Goal: Task Accomplishment & Management: Complete application form

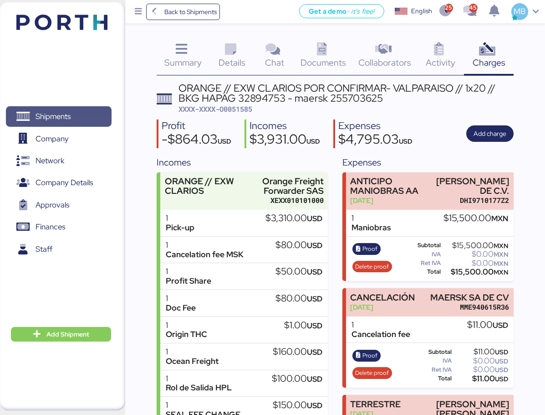
drag, startPoint x: 0, startPoint y: 0, endPoint x: 94, endPoint y: 118, distance: 150.7
click at [94, 118] on span "Shipments" at bounding box center [59, 116] width 98 height 13
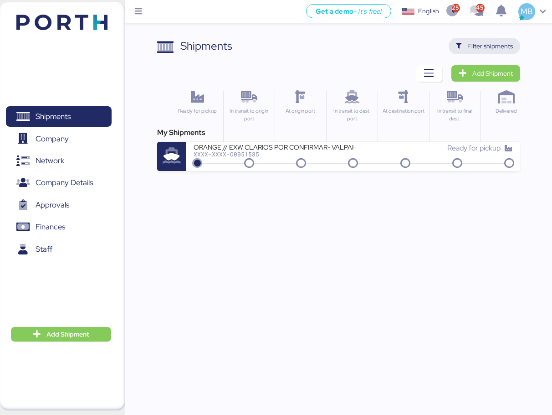
click at [503, 50] on span "Filter shipments" at bounding box center [490, 46] width 46 height 11
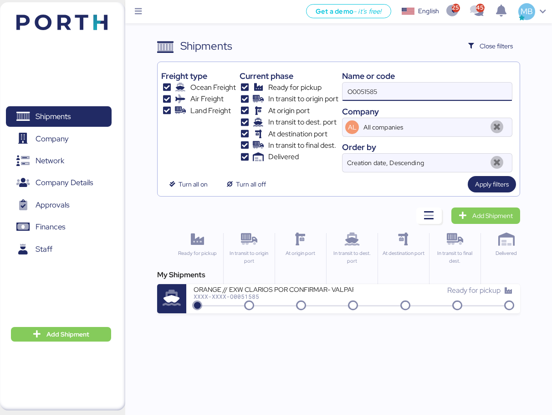
drag, startPoint x: 390, startPoint y: 90, endPoint x: 344, endPoint y: 92, distance: 46.1
click at [344, 92] on input "O0051585" at bounding box center [427, 91] width 169 height 18
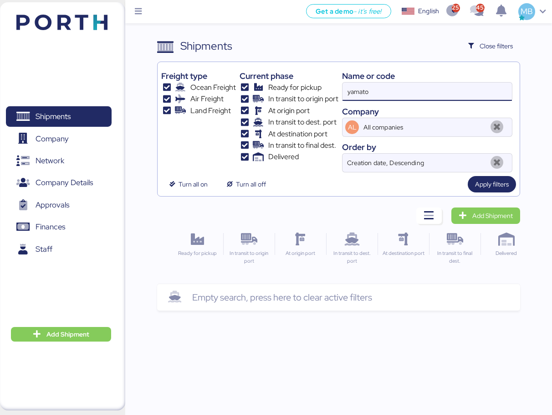
type input "yamato"
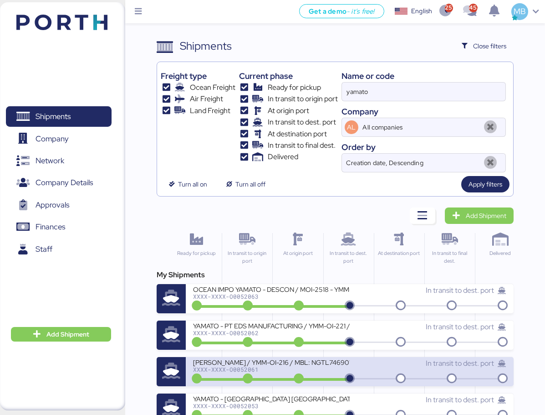
click at [315, 365] on div "[PERSON_NAME] / YMM-OI-216 / MBL: NGTL7469018 / HBL: YTJTGI100028 / LCL" at bounding box center [271, 362] width 157 height 8
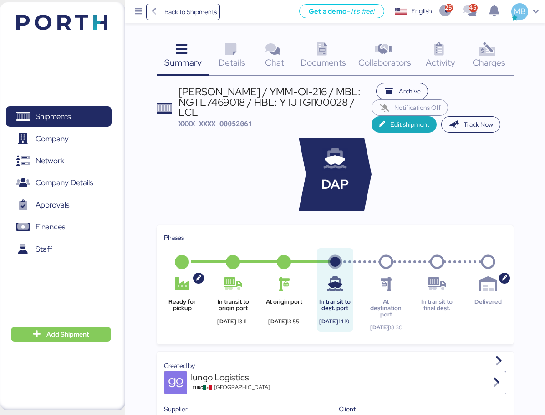
drag, startPoint x: 201, startPoint y: 112, endPoint x: 180, endPoint y: 91, distance: 30.0
click at [180, 91] on div "[PERSON_NAME] / YMM-OI-216 / MBL: NGTL7469018 / HBL: YTJTGI100028 / LCL" at bounding box center [276, 102] width 194 height 31
copy div "[PERSON_NAME] / YMM-OI-216 / MBL: NGTL7469018 / HBL: YTJTGI100028 / LCL"
click at [69, 110] on span "Shipments" at bounding box center [53, 116] width 35 height 13
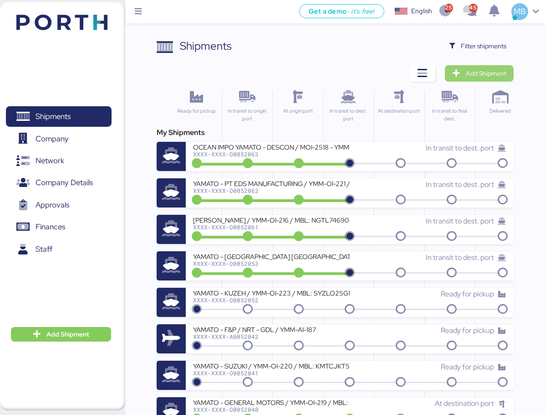
click at [493, 74] on span "Add Shipment" at bounding box center [486, 73] width 41 height 11
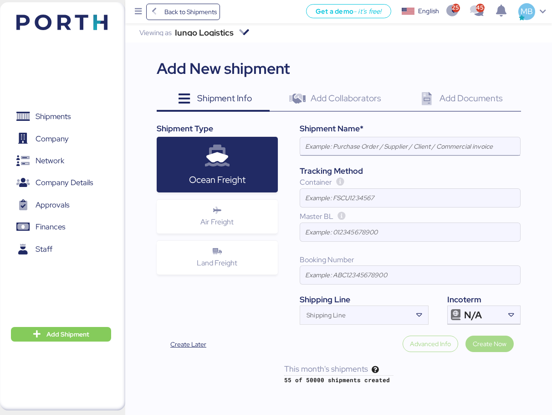
click at [363, 151] on input at bounding box center [410, 146] width 220 height 18
paste input "[PERSON_NAME] / YMM-OI-216 / MBL: NGTL7469018 / HBL: YTJTGI100028 / LCL"
type input "[PERSON_NAME] / YMM-OI-216 / MBL: NGTL7469018 / HBL: YTJTGI100028 / LCL"
click at [507, 314] on icon at bounding box center [511, 314] width 9 height 9
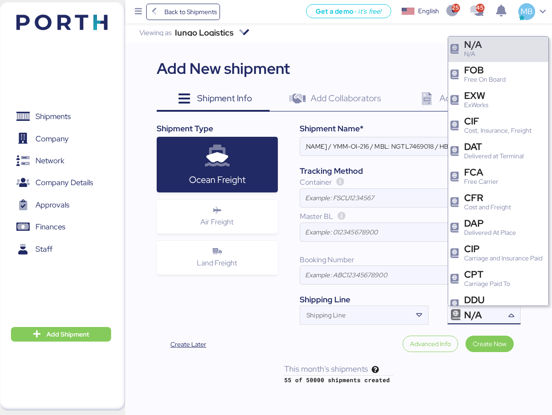
scroll to position [0, 0]
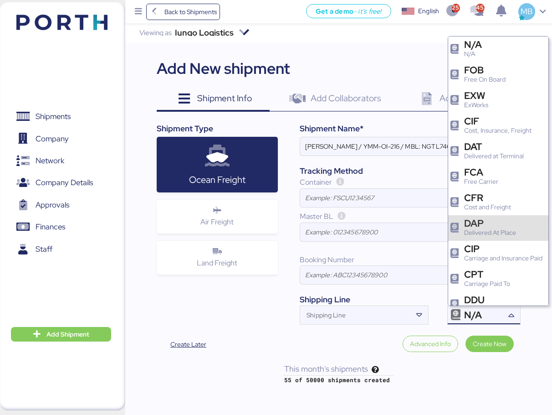
click at [503, 223] on div "DAP" at bounding box center [490, 223] width 52 height 10
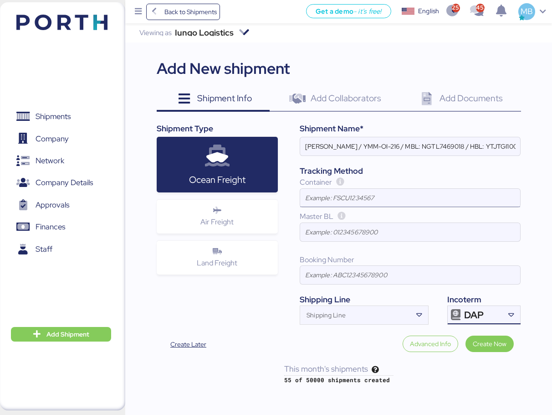
click at [356, 196] on input at bounding box center [410, 198] width 220 height 18
paste input "ONEU2132580"
type input "ONEU2132580"
click at [336, 311] on div "Shipping Line" at bounding box center [356, 315] width 112 height 18
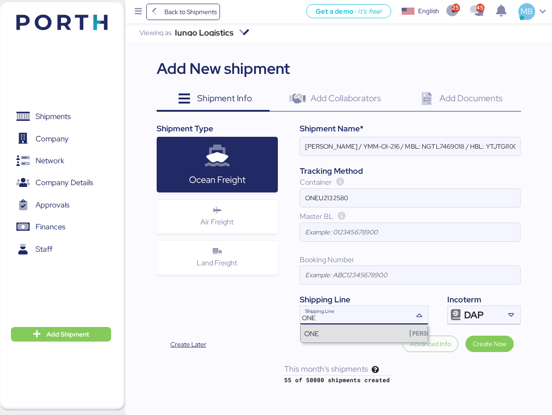
type input "ONE"
click at [347, 334] on div "ONE [PERSON_NAME]" at bounding box center [364, 332] width 127 height 17
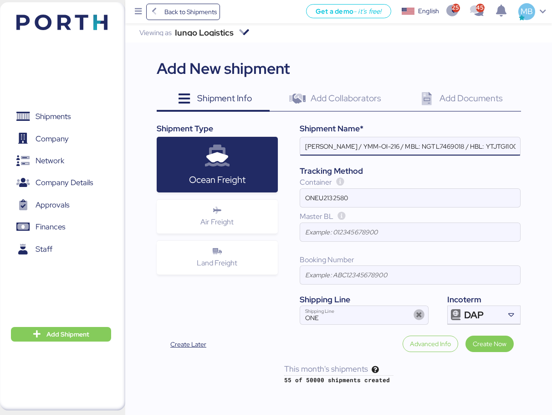
drag, startPoint x: 405, startPoint y: 143, endPoint x: 421, endPoint y: 153, distance: 19.5
click at [405, 143] on input "[PERSON_NAME] / YMM-OI-216 / MBL: NGTL7469018 / HBL: YTJTGI100028 / LCL" at bounding box center [410, 146] width 220 height 18
paste input "YMM-OI-227"
click at [456, 145] on input "[PERSON_NAME] / YMM-OI-227 / MBL: NGTL7469018 / HBL: YTJTGI100028 / LCL" at bounding box center [410, 146] width 220 height 18
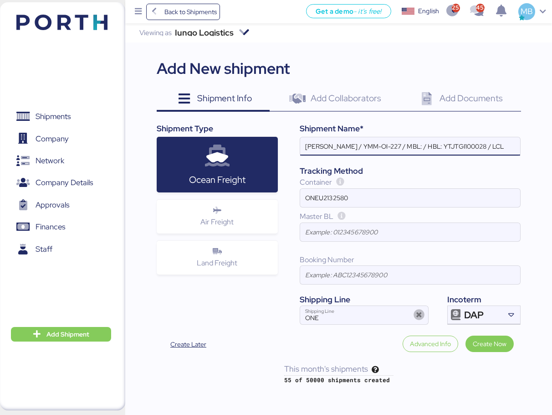
paste input "ONEYTYOFF6699600"
click at [486, 146] on input "[PERSON_NAME] / YMM-OI-227 / MBL: ONEYTYOFF6699600 / HBL: YTJTGI100028 / LCL" at bounding box center [410, 146] width 220 height 18
click at [485, 148] on input "[PERSON_NAME] / YMM-OI-227 / MBL: ONEYTYOFF6699600 / HBL: YTJTGI100028 / LCL" at bounding box center [410, 146] width 220 height 18
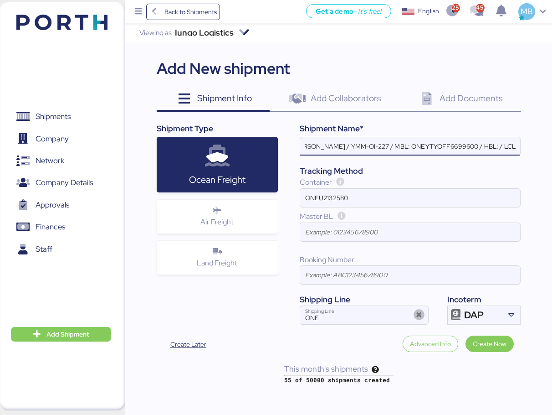
paste input "YTJTGI100095"
type input "[PERSON_NAME] / YMM-OI-227 / MBL: ONEYTYOFF6699600 / HBL: YTJTGI100095 / FCL"
click at [535, 172] on div "Iungo Logistics Viewing as Iungo Logistics Add New shipment Shipment Info 0 Add…" at bounding box center [338, 203] width 427 height 361
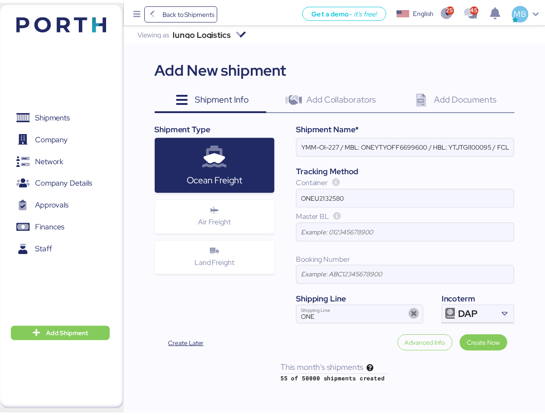
scroll to position [0, 0]
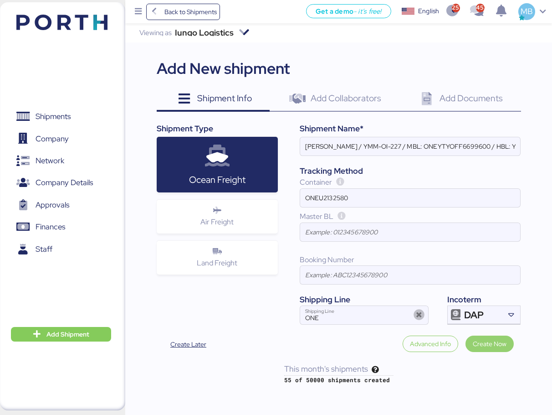
click at [500, 344] on span "Create Now" at bounding box center [490, 343] width 34 height 11
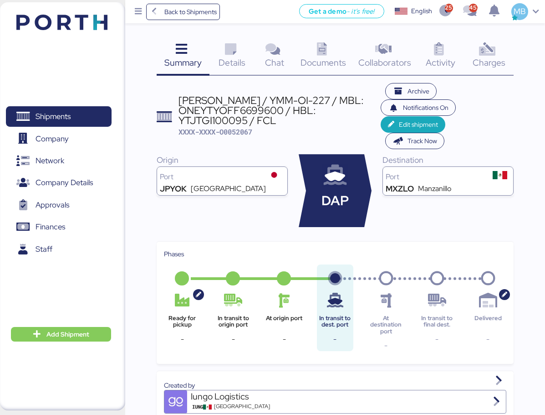
click at [237, 53] on icon at bounding box center [231, 49] width 20 height 13
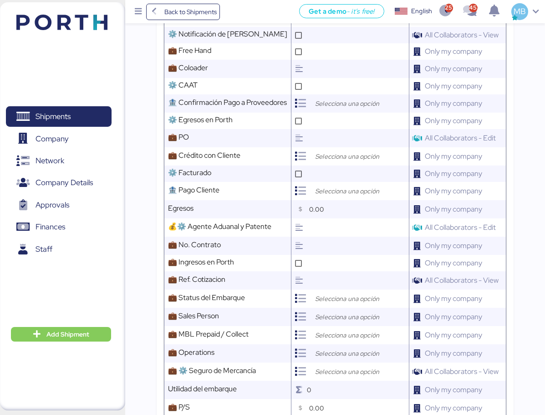
scroll to position [729, 0]
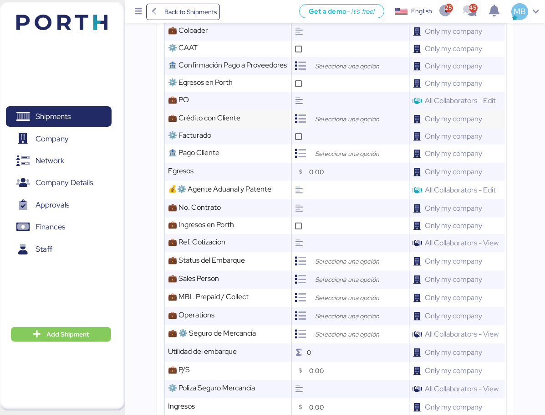
click at [327, 113] on input "search" at bounding box center [361, 118] width 96 height 11
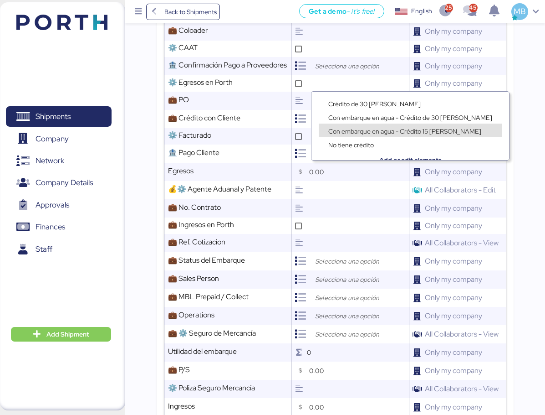
click at [411, 127] on span "Con embarque en agua - Crédito 15 [PERSON_NAME]" at bounding box center [404, 131] width 153 height 8
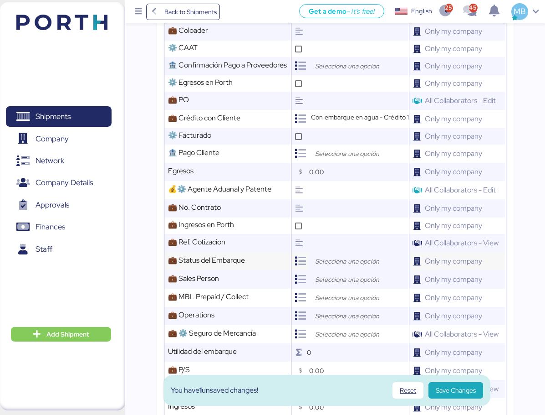
click at [329, 256] on input "search" at bounding box center [361, 261] width 96 height 11
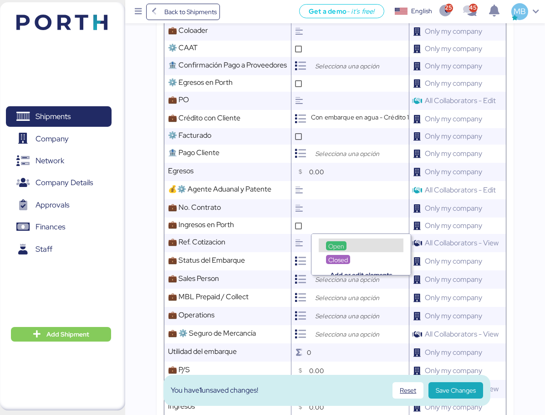
click at [327, 242] on div "Open" at bounding box center [336, 245] width 21 height 9
click at [337, 274] on input "search" at bounding box center [361, 279] width 96 height 11
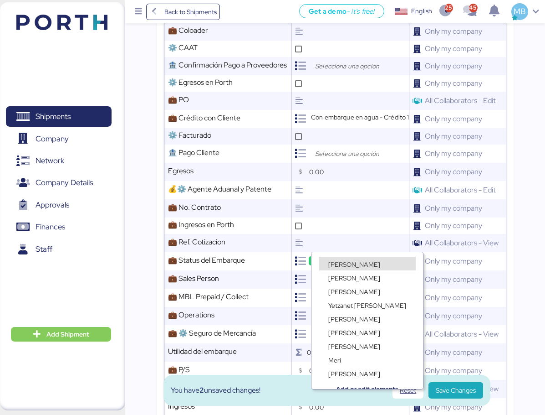
click at [343, 262] on span "[PERSON_NAME]" at bounding box center [354, 264] width 52 height 8
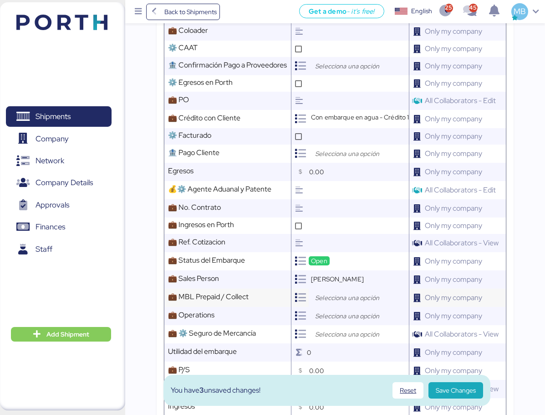
click at [339, 292] on input "search" at bounding box center [361, 297] width 96 height 11
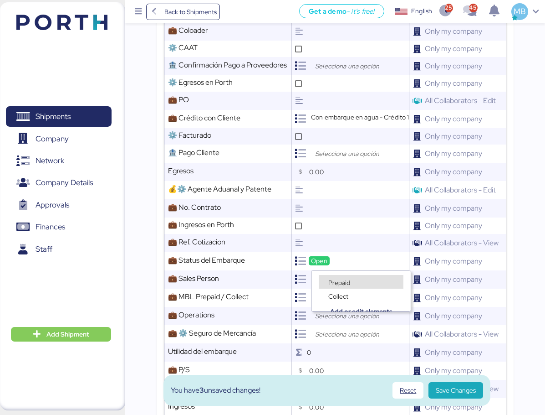
click at [341, 282] on span "Prepaid" at bounding box center [339, 282] width 22 height 8
click at [338, 310] on input "search" at bounding box center [361, 315] width 96 height 11
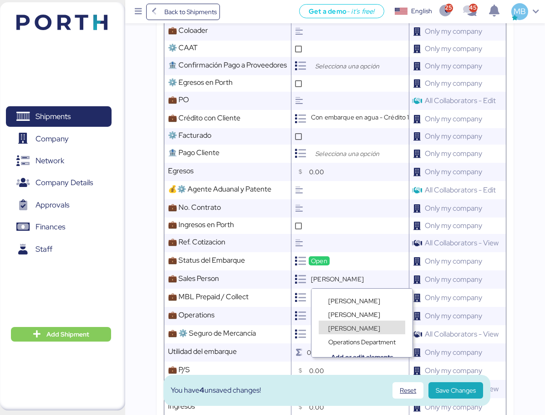
click at [346, 327] on span "[PERSON_NAME]" at bounding box center [354, 328] width 52 height 8
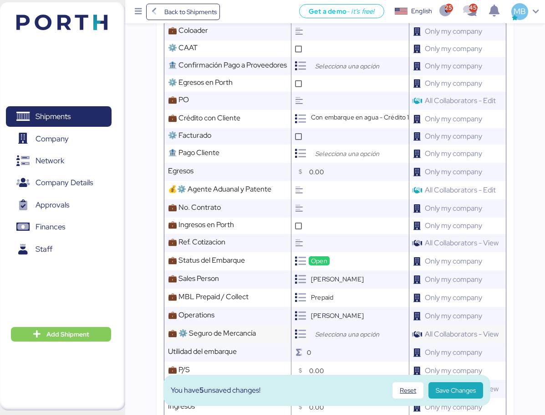
click at [339, 328] on input "search" at bounding box center [361, 333] width 96 height 11
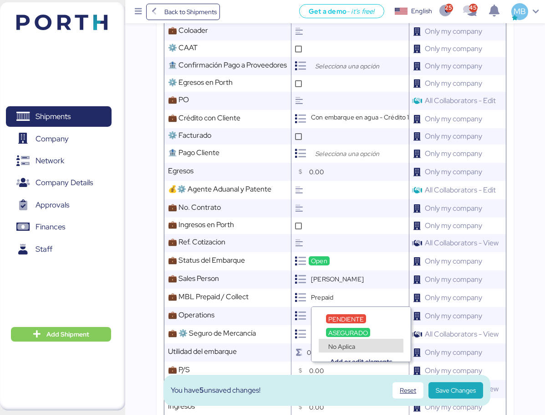
click at [346, 346] on span "No Aplica" at bounding box center [341, 346] width 27 height 8
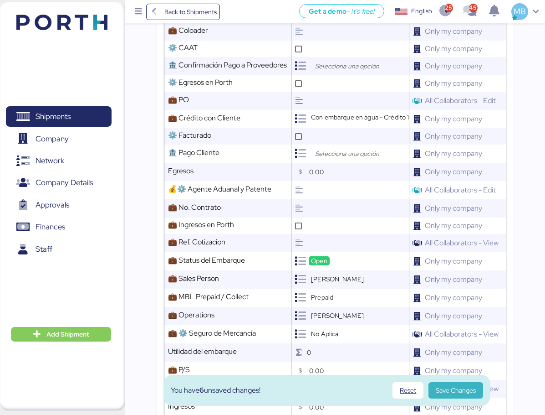
click at [448, 388] on span "Save Changes" at bounding box center [456, 390] width 40 height 11
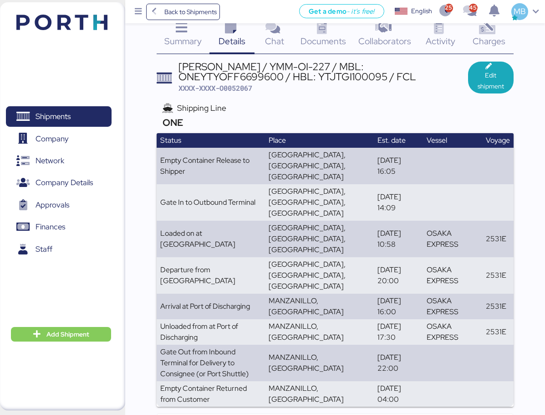
scroll to position [0, 0]
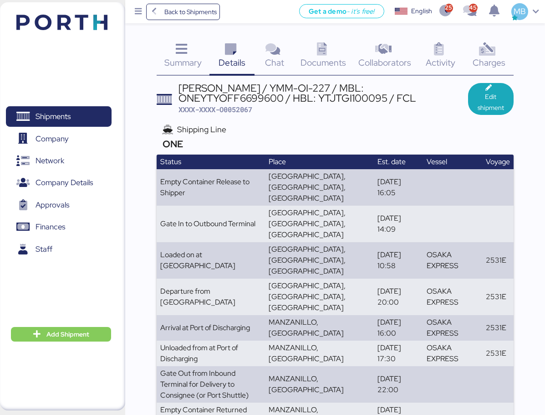
drag, startPoint x: 416, startPoint y: 99, endPoint x: 180, endPoint y: 87, distance: 237.2
click at [180, 87] on div "[PERSON_NAME] / YMM-OI-227 / MBL: ONEYTYOFF6699600 / HBL: YTJTGI100095 / FCL" at bounding box center [324, 93] width 290 height 21
copy div "[PERSON_NAME] / YMM-OI-227 / MBL: ONEYTYOFF6699600 / HBL: YTJTGI100095 / FCL"
click at [236, 110] on span "XXXX-XXXX-O0052067" at bounding box center [216, 109] width 74 height 9
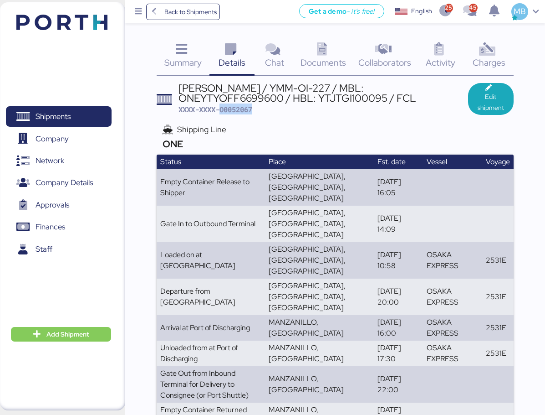
copy span "O0052067"
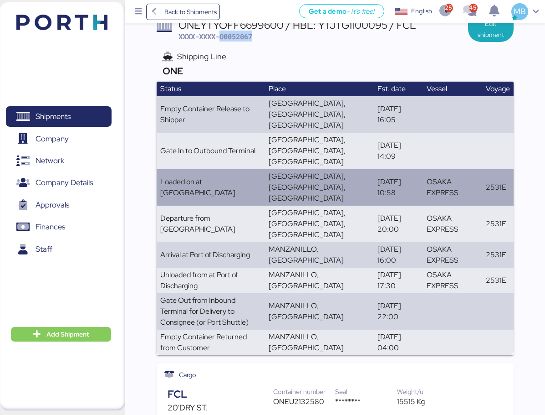
scroll to position [91, 0]
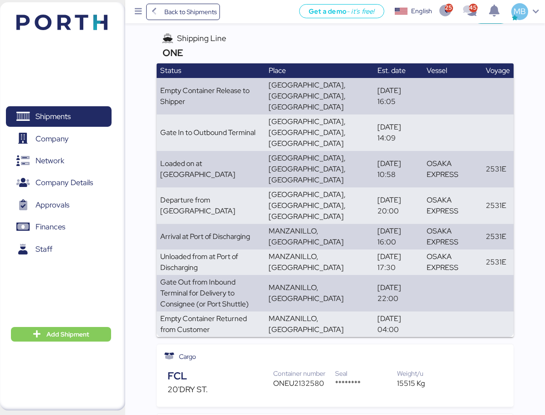
click at [301, 378] on div "ONEU2132580" at bounding box center [304, 383] width 62 height 11
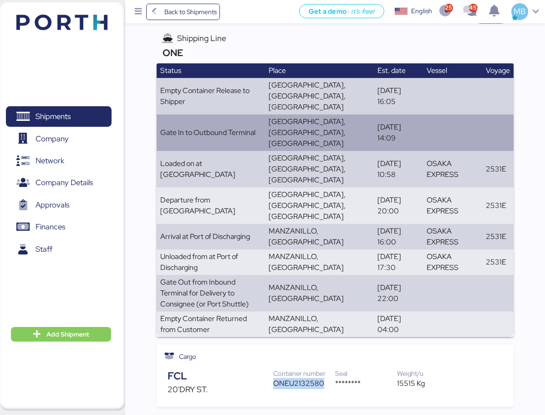
copy div "ONEU2132580"
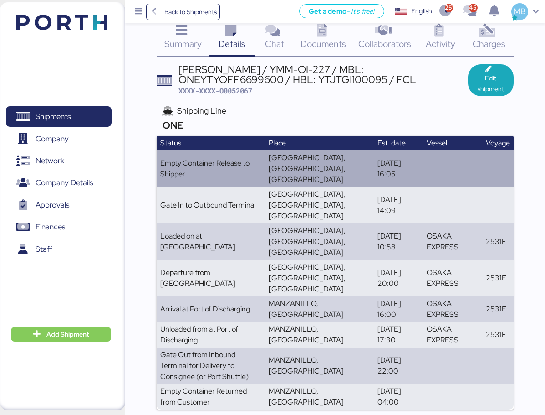
scroll to position [0, 0]
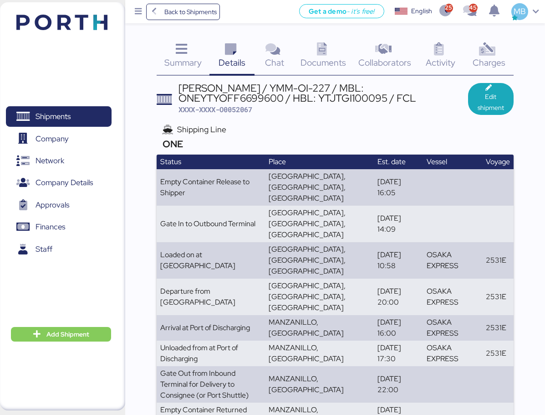
click at [236, 108] on span "XXXX-XXXX-O0052067" at bounding box center [216, 109] width 74 height 9
copy span "O0052067"
